Goal: Find specific page/section: Find specific page/section

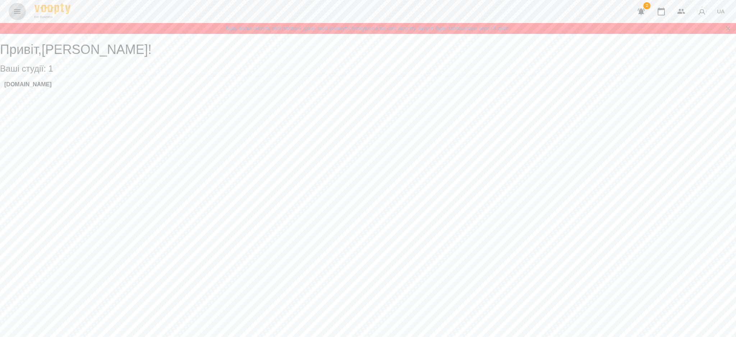
click at [11, 11] on button "Menu" at bounding box center [17, 11] width 17 height 17
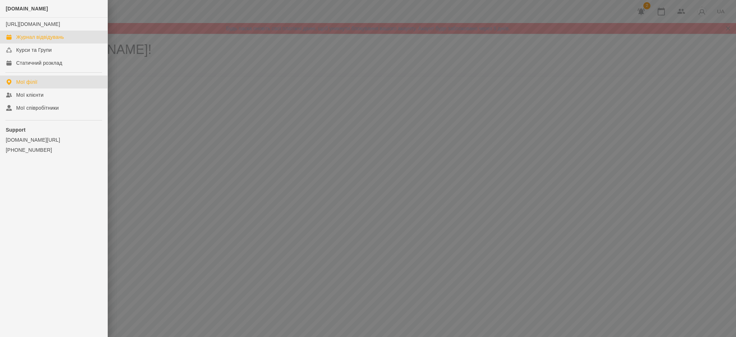
click at [61, 41] on div "Журнал відвідувань" at bounding box center [40, 36] width 48 height 7
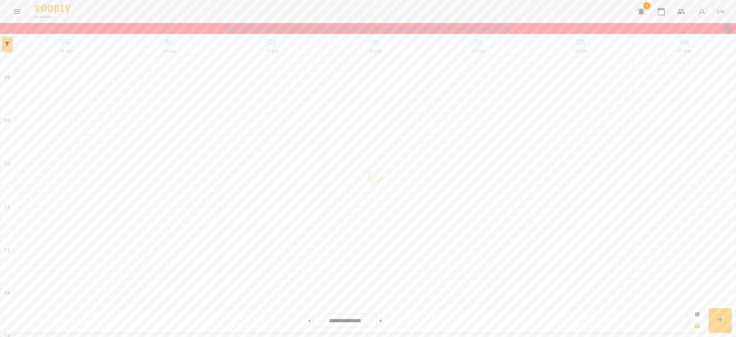
click at [727, 31] on icon "Закрити сповіщення" at bounding box center [727, 28] width 7 height 7
